Goal: Check status: Check status

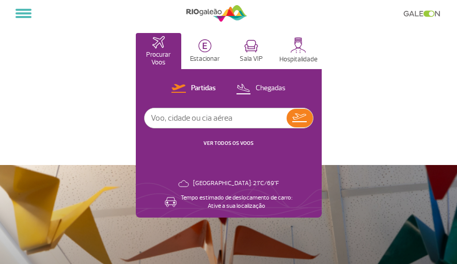
click at [172, 121] on input "text" at bounding box center [216, 118] width 142 height 20
type input "[GEOGRAPHIC_DATA]"
click at [301, 119] on img at bounding box center [299, 118] width 14 height 9
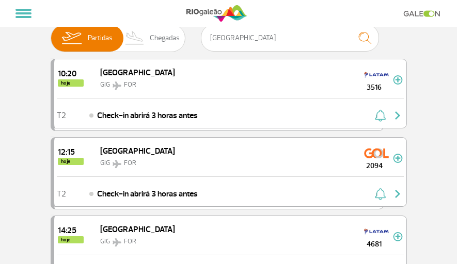
scroll to position [45, 0]
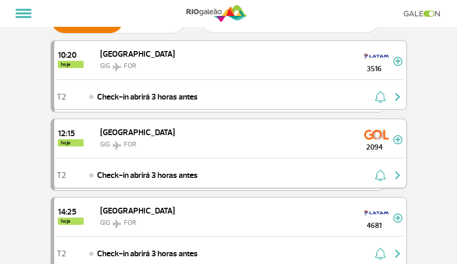
click at [224, 141] on div "12:15 hoje Fortaleza GIG FOR 2094" at bounding box center [230, 138] width 352 height 39
click at [230, 163] on div "T2 Check-in abrirá 3 horas antes" at bounding box center [230, 173] width 352 height 30
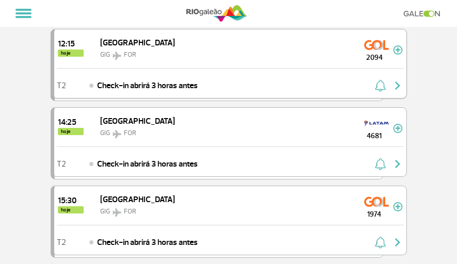
scroll to position [108, 0]
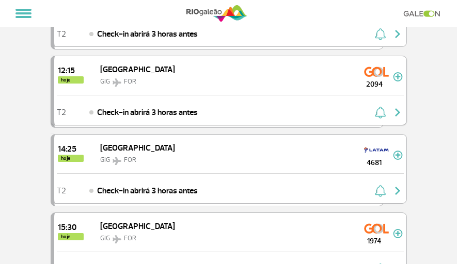
click at [399, 110] on img "button" at bounding box center [397, 112] width 12 height 12
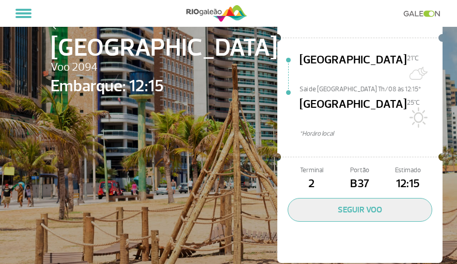
scroll to position [96, 0]
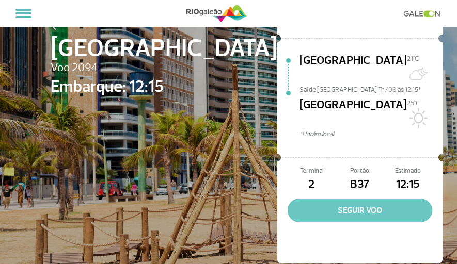
click at [385, 199] on button "SEGUIR VOO" at bounding box center [360, 211] width 145 height 24
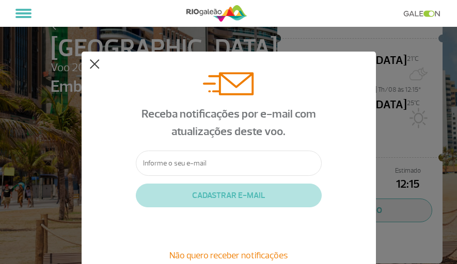
click at [94, 62] on button at bounding box center [94, 64] width 10 height 10
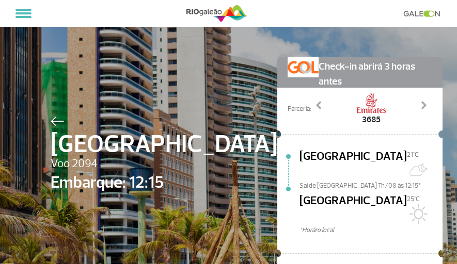
scroll to position [0, 0]
click at [27, 12] on button at bounding box center [23, 14] width 24 height 18
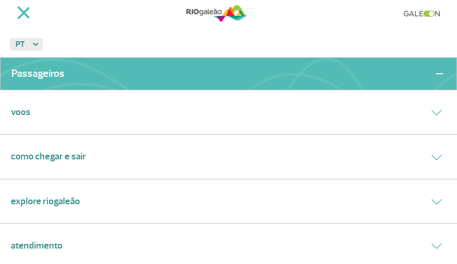
click at [19, 110] on link "Voos" at bounding box center [21, 112] width 20 height 14
